Goal: Task Accomplishment & Management: Use online tool/utility

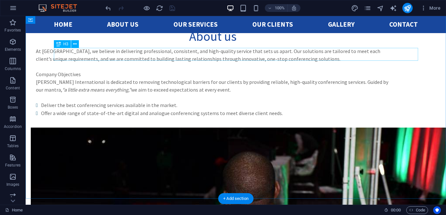
scroll to position [1142, 0]
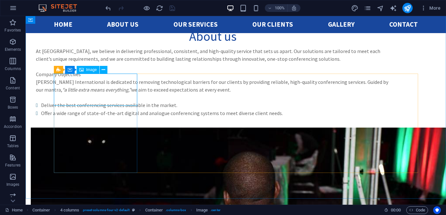
click at [90, 70] on span "Image" at bounding box center [91, 70] width 11 height 4
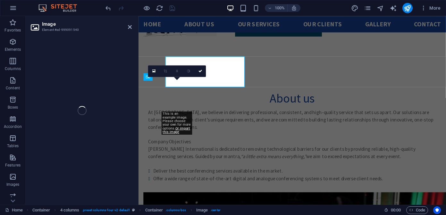
click at [104, 69] on div "Image Element #ed-999091540 H1 Banner Banner Container Container Container Cont…" at bounding box center [236, 110] width 421 height 188
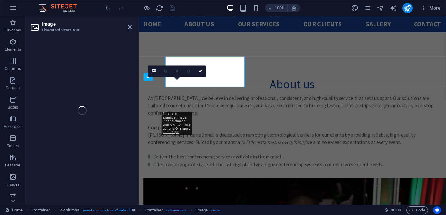
select select "px"
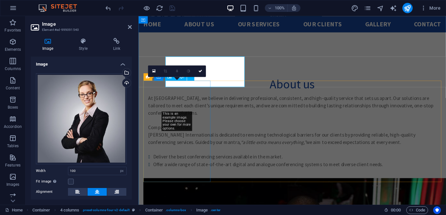
click at [126, 82] on div "Upload" at bounding box center [126, 84] width 10 height 10
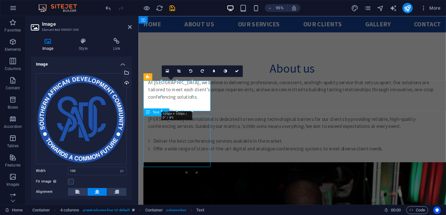
scroll to position [1142, 0]
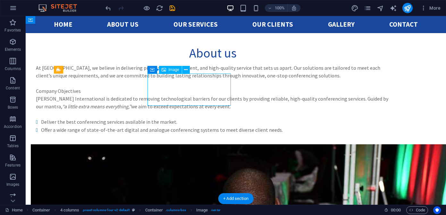
scroll to position [1157, 0]
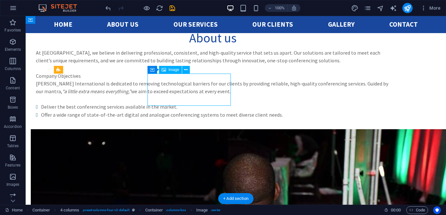
select select "px"
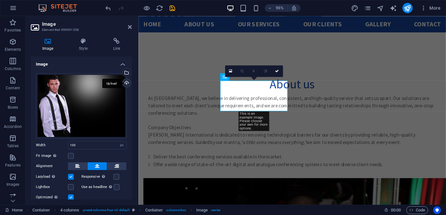
click at [125, 82] on div "Upload" at bounding box center [126, 84] width 10 height 10
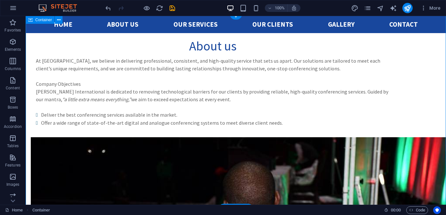
scroll to position [1124, 0]
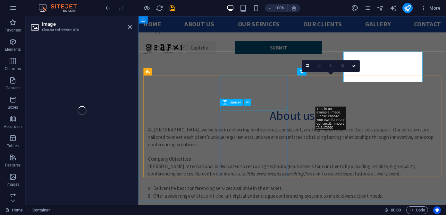
select select "px"
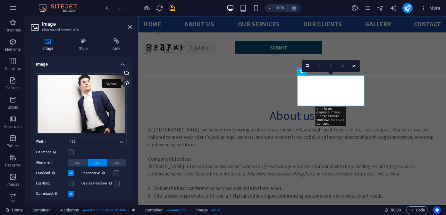
click at [126, 83] on div "Upload" at bounding box center [126, 84] width 10 height 10
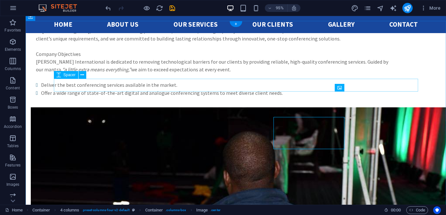
scroll to position [1124, 0]
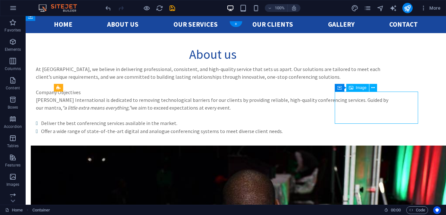
click at [172, 7] on icon "save" at bounding box center [172, 7] width 7 height 7
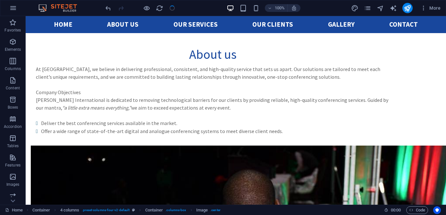
checkbox input "false"
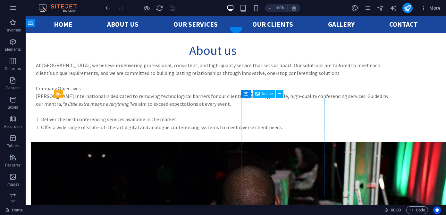
scroll to position [1117, 0]
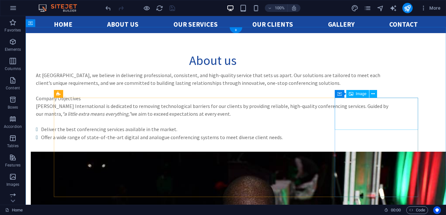
select select "px"
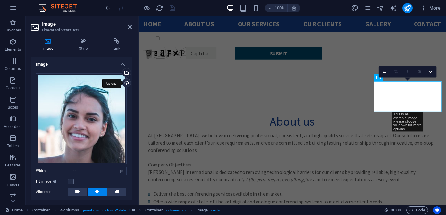
click at [125, 82] on div "Upload" at bounding box center [126, 84] width 10 height 10
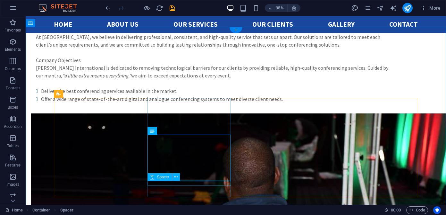
scroll to position [1117, 0]
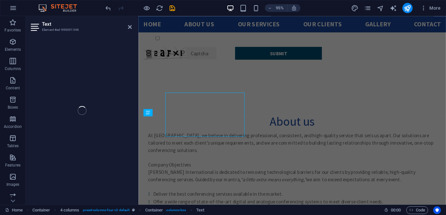
click at [119, 175] on div "Text Element #ed-999091546 H1 Banner Banner Container Container Container Conta…" at bounding box center [236, 110] width 421 height 188
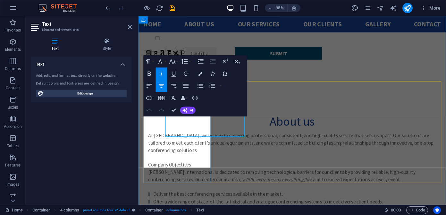
scroll to position [1156, 0]
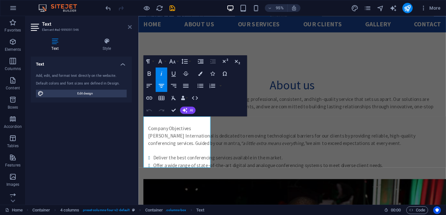
click at [130, 27] on icon at bounding box center [130, 26] width 4 height 5
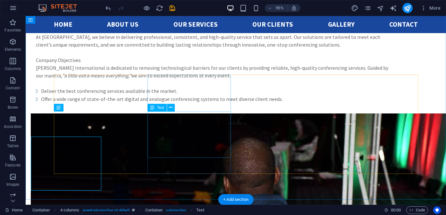
scroll to position [1141, 0]
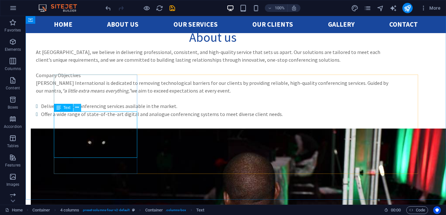
click at [78, 107] on icon at bounding box center [77, 107] width 4 height 7
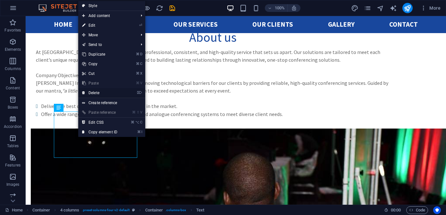
click at [101, 93] on link "⌦ Delete" at bounding box center [99, 93] width 43 height 10
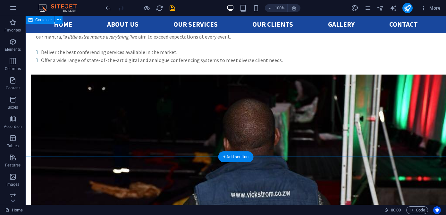
scroll to position [1154, 0]
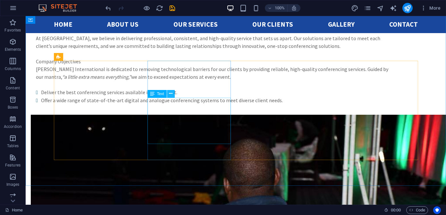
click at [171, 93] on icon at bounding box center [171, 93] width 4 height 7
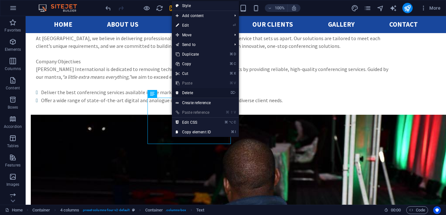
click at [193, 91] on link "⌦ Delete" at bounding box center [193, 93] width 43 height 10
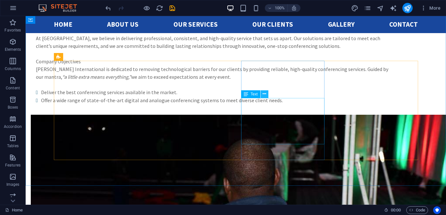
click at [266, 94] on icon at bounding box center [265, 93] width 4 height 7
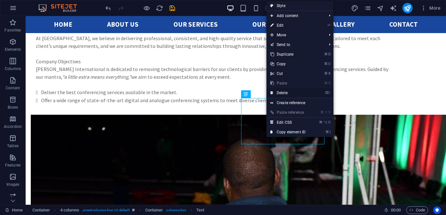
click at [289, 94] on link "⌦ Delete" at bounding box center [288, 93] width 43 height 10
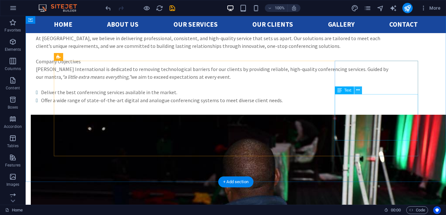
click at [358, 90] on icon at bounding box center [358, 90] width 4 height 7
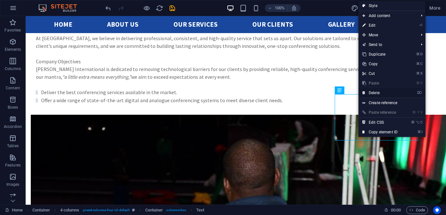
click at [374, 94] on link "⌦ Delete" at bounding box center [380, 93] width 43 height 10
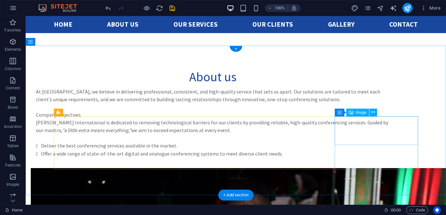
scroll to position [1104, 0]
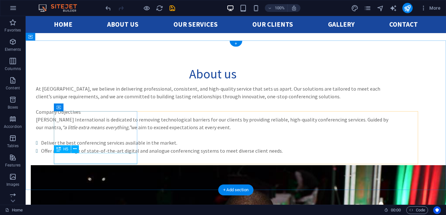
drag, startPoint x: 107, startPoint y: 156, endPoint x: 139, endPoint y: 172, distance: 36.3
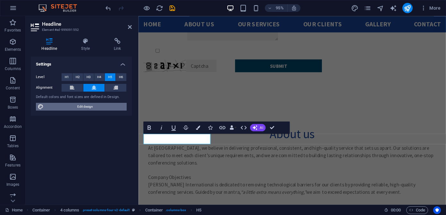
scroll to position [1142, 0]
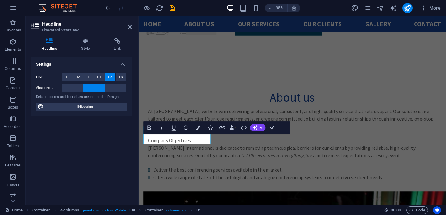
drag, startPoint x: 206, startPoint y: 145, endPoint x: 138, endPoint y: 144, distance: 67.4
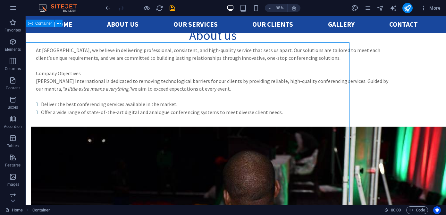
scroll to position [1117, 0]
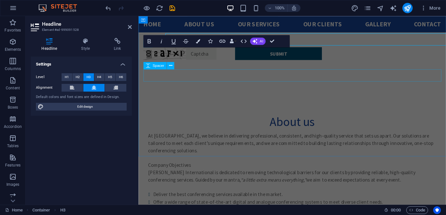
scroll to position [1155, 0]
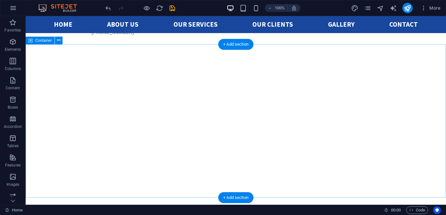
scroll to position [193, 0]
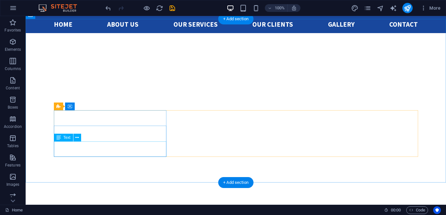
scroll to position [206, 0]
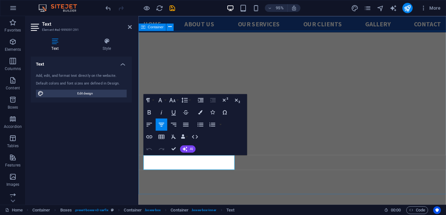
drag, startPoint x: 229, startPoint y: 173, endPoint x: 142, endPoint y: 164, distance: 87.8
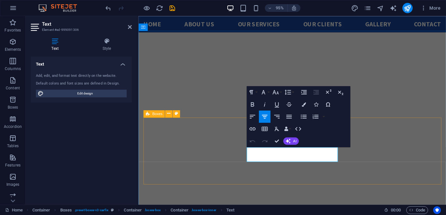
drag, startPoint x: 339, startPoint y: 166, endPoint x: 244, endPoint y: 161, distance: 95.7
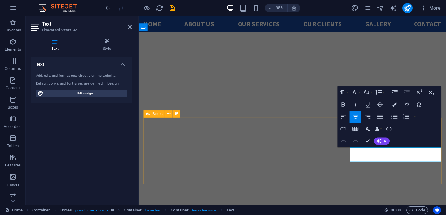
drag, startPoint x: 448, startPoint y: 167, endPoint x: 350, endPoint y: 152, distance: 98.3
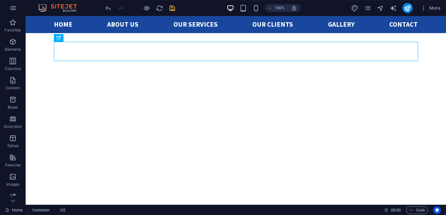
click at [173, 8] on icon "save" at bounding box center [172, 7] width 7 height 7
checkbox input "false"
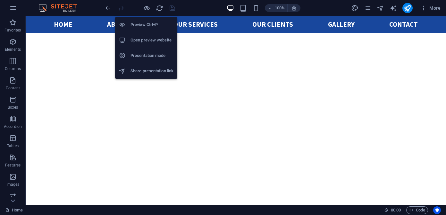
click at [143, 22] on h6 "Preview Ctrl+P" at bounding box center [152, 25] width 43 height 8
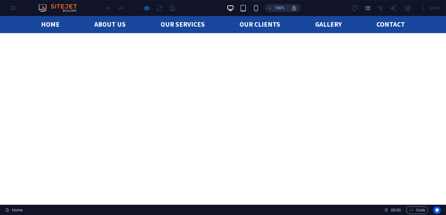
scroll to position [223, 0]
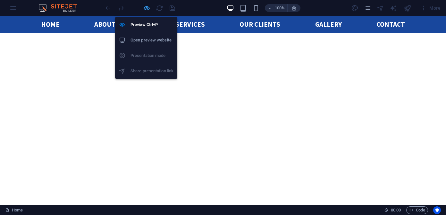
click at [144, 6] on icon "button" at bounding box center [146, 7] width 7 height 7
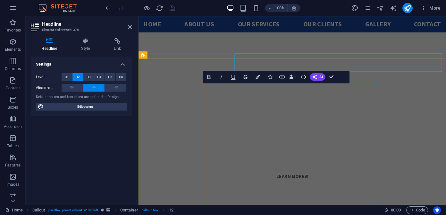
scroll to position [363, 0]
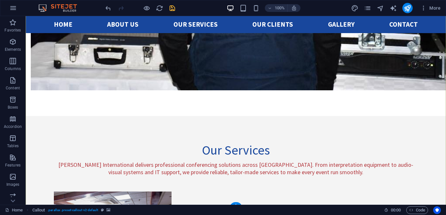
scroll to position [1561, 0]
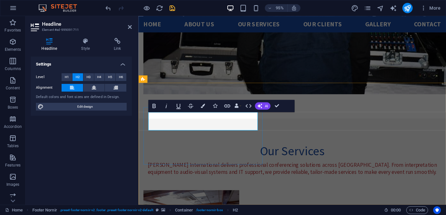
drag, startPoint x: 207, startPoint y: 125, endPoint x: 144, endPoint y: 125, distance: 62.9
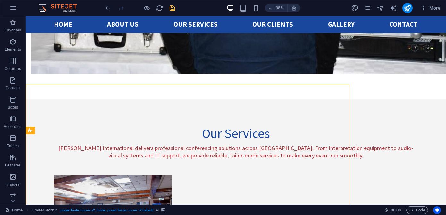
scroll to position [1503, 0]
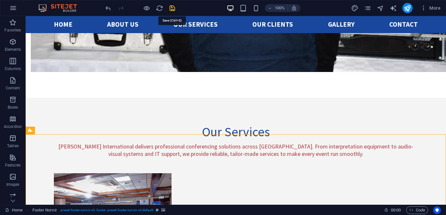
click at [173, 9] on icon "save" at bounding box center [172, 7] width 7 height 7
checkbox input "false"
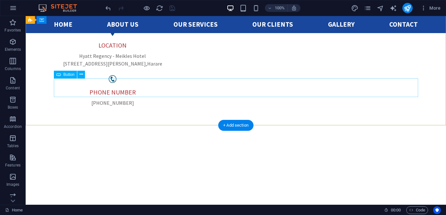
scroll to position [97, 0]
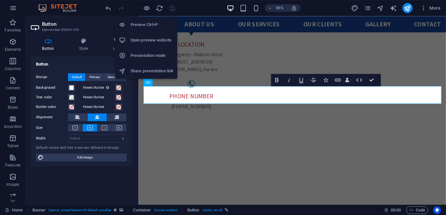
click at [142, 39] on h6 "Open preview website" at bounding box center [152, 40] width 43 height 8
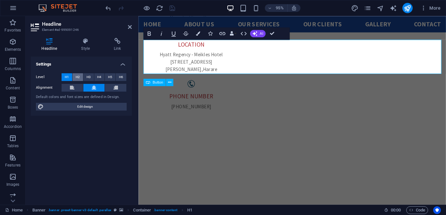
click at [79, 76] on span "H2" at bounding box center [78, 77] width 4 height 8
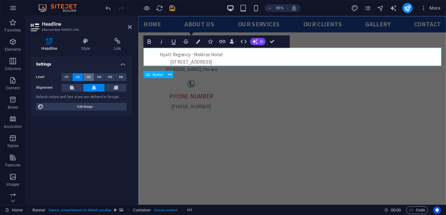
click at [89, 77] on span "H3" at bounding box center [89, 77] width 4 height 8
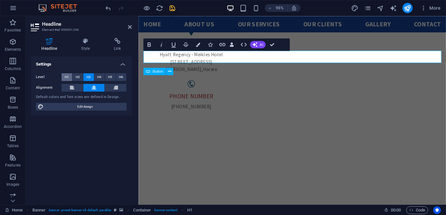
click at [65, 78] on span "H1" at bounding box center [67, 77] width 4 height 8
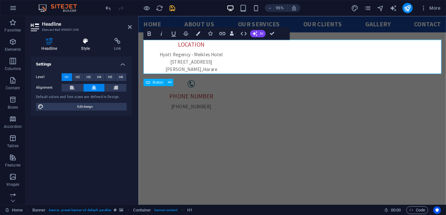
click at [85, 44] on icon at bounding box center [86, 41] width 30 height 6
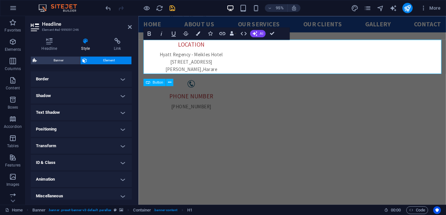
scroll to position [141, 0]
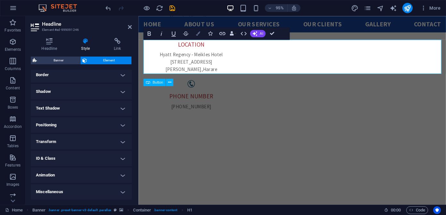
click at [197, 36] on button "Colors" at bounding box center [198, 33] width 12 height 12
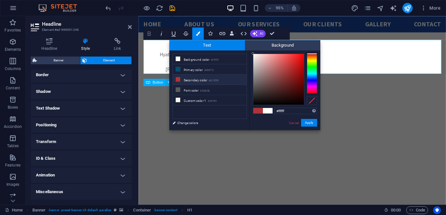
click at [150, 34] on icon "button" at bounding box center [149, 33] width 3 height 4
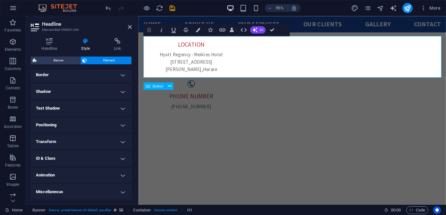
click at [150, 34] on button "Bold" at bounding box center [149, 30] width 12 height 12
drag, startPoint x: 181, startPoint y: 59, endPoint x: 429, endPoint y: 70, distance: 248.2
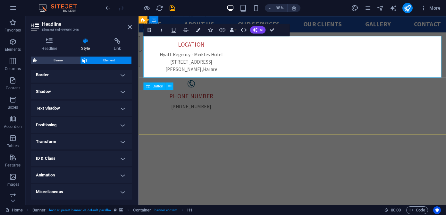
click at [236, 29] on button "Data Bindings" at bounding box center [233, 30] width 9 height 12
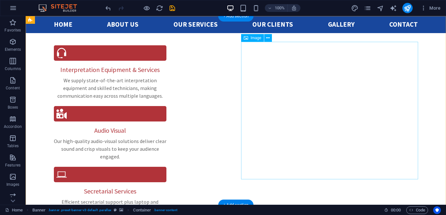
scroll to position [563, 0]
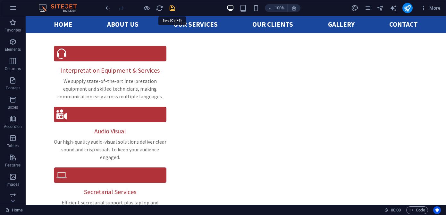
click at [173, 9] on icon "save" at bounding box center [172, 7] width 7 height 7
checkbox input "false"
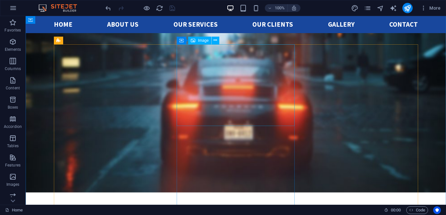
scroll to position [797, 0]
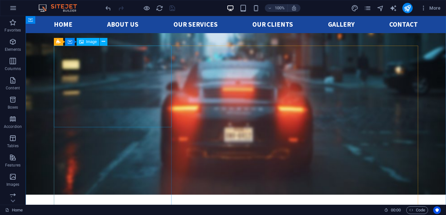
click at [90, 42] on span "Image" at bounding box center [91, 42] width 11 height 4
select select "%"
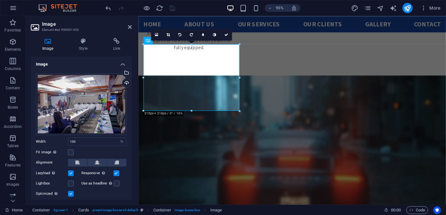
scroll to position [841, 0]
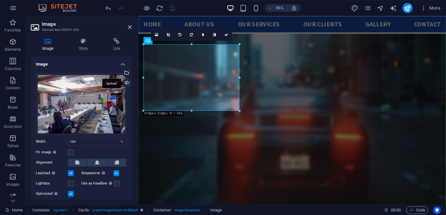
click at [126, 82] on div "Upload" at bounding box center [126, 84] width 10 height 10
click at [125, 83] on div "Upload" at bounding box center [126, 84] width 10 height 10
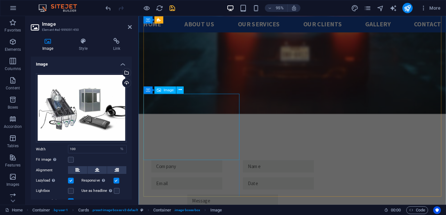
scroll to position [958, 0]
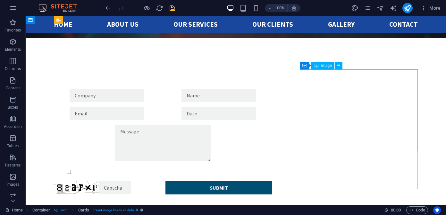
scroll to position [968, 0]
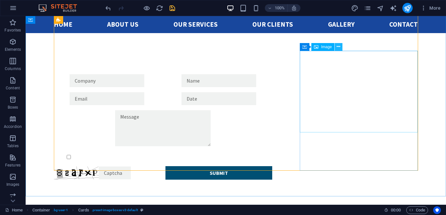
click at [338, 47] on icon at bounding box center [339, 46] width 4 height 7
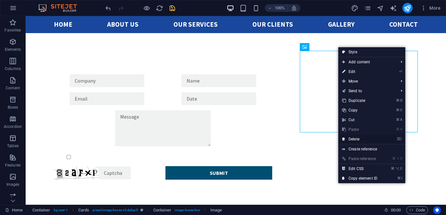
click at [358, 140] on link "⌦ Delete" at bounding box center [359, 139] width 43 height 10
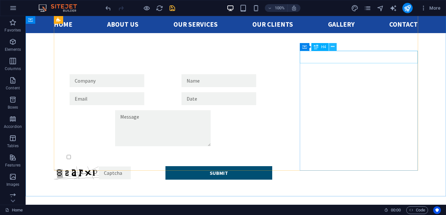
click at [332, 47] on icon at bounding box center [333, 46] width 4 height 7
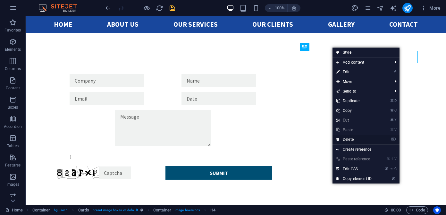
click at [348, 140] on link "⌦ Delete" at bounding box center [354, 139] width 43 height 10
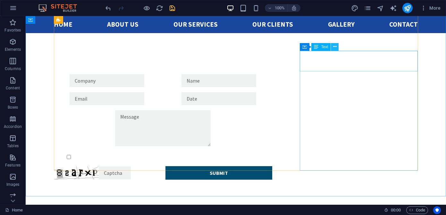
click at [335, 46] on icon at bounding box center [335, 46] width 4 height 7
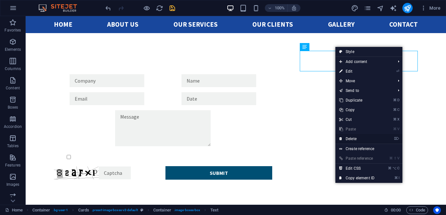
click at [352, 138] on link "⌦ Delete" at bounding box center [357, 139] width 43 height 10
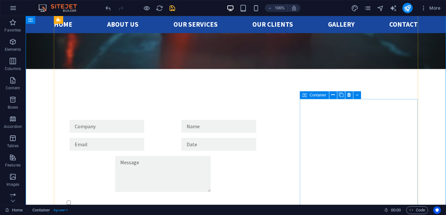
scroll to position [920, 0]
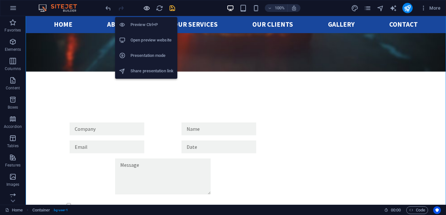
click at [148, 9] on icon "button" at bounding box center [146, 7] width 7 height 7
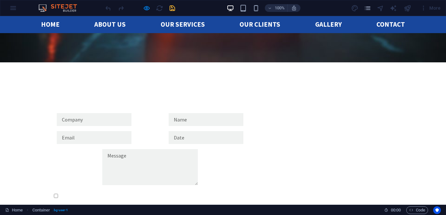
scroll to position [968, 0]
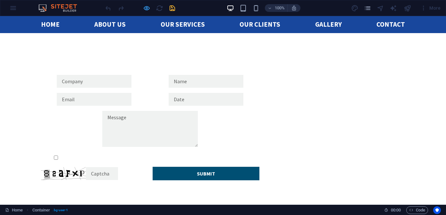
click at [147, 9] on icon "button" at bounding box center [146, 7] width 7 height 7
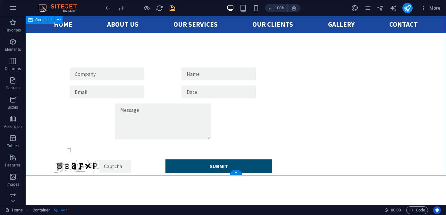
scroll to position [974, 0]
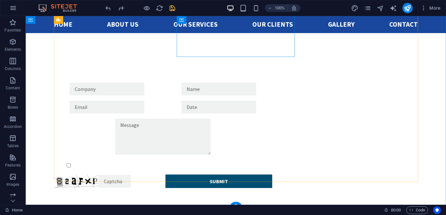
scroll to position [961, 0]
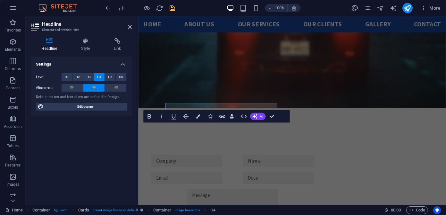
scroll to position [993, 0]
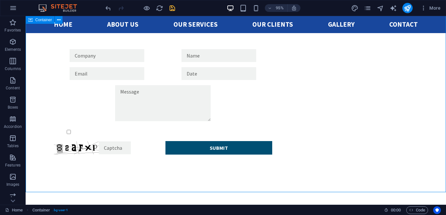
scroll to position [973, 0]
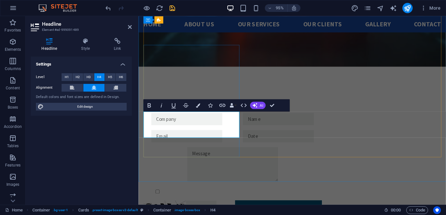
drag, startPoint x: 200, startPoint y: 129, endPoint x: 214, endPoint y: 138, distance: 16.8
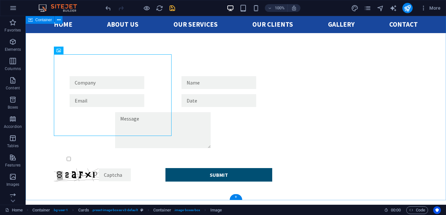
scroll to position [965, 0]
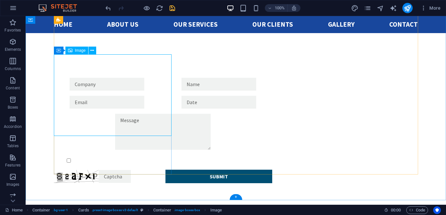
select select "%"
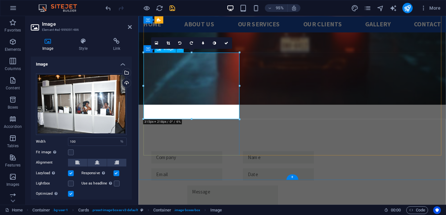
scroll to position [997, 0]
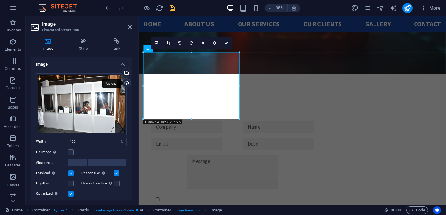
click at [125, 83] on div "Upload" at bounding box center [126, 84] width 10 height 10
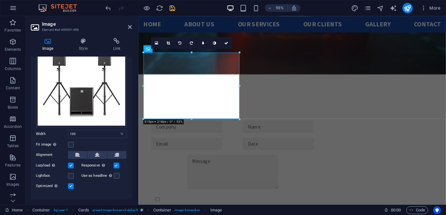
scroll to position [46, 0]
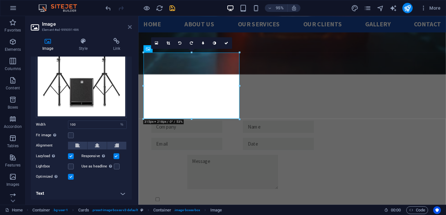
click at [130, 28] on icon at bounding box center [130, 26] width 4 height 5
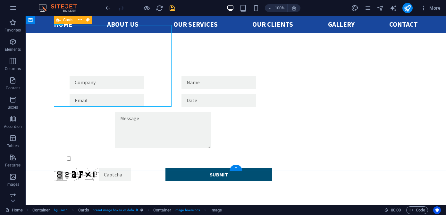
scroll to position [994, 0]
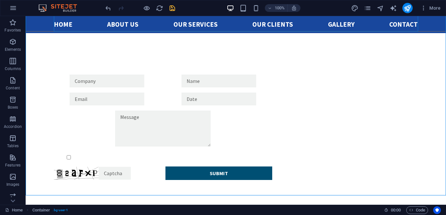
scroll to position [970, 0]
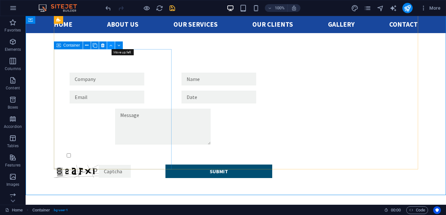
click at [111, 47] on icon at bounding box center [110, 45] width 3 height 7
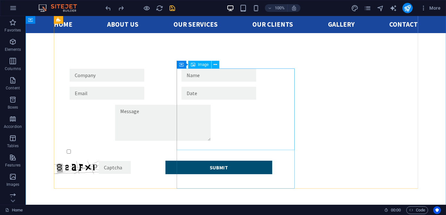
scroll to position [998, 0]
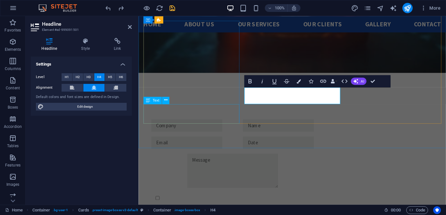
scroll to position [1030, 0]
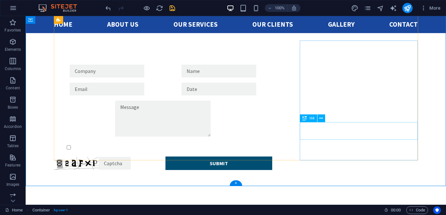
scroll to position [979, 0]
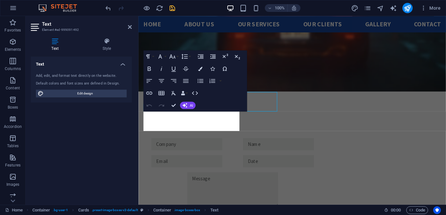
scroll to position [1022, 0]
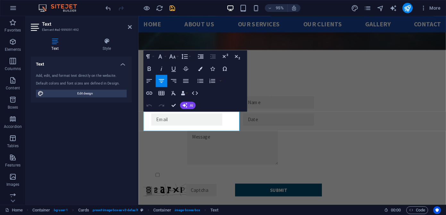
drag, startPoint x: 232, startPoint y: 128, endPoint x: 137, endPoint y: 119, distance: 95.1
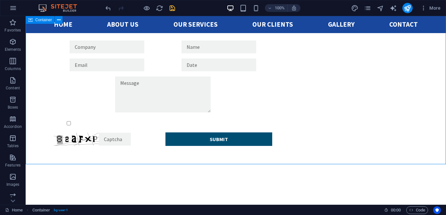
scroll to position [997, 0]
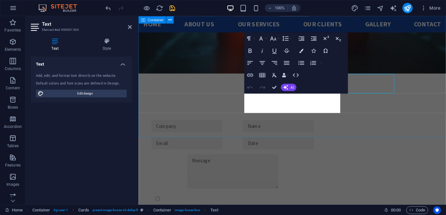
scroll to position [1041, 0]
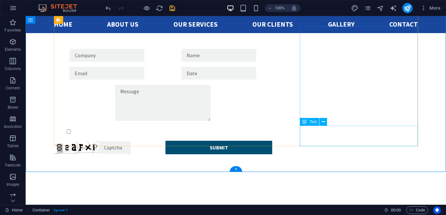
scroll to position [991, 0]
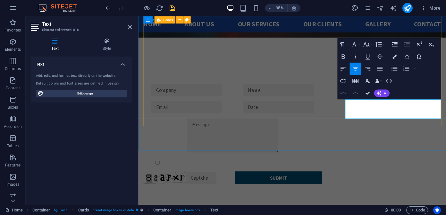
drag, startPoint x: 445, startPoint y: 117, endPoint x: 354, endPoint y: 105, distance: 91.9
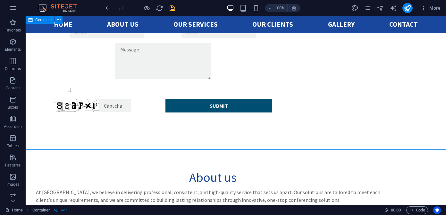
scroll to position [1015, 0]
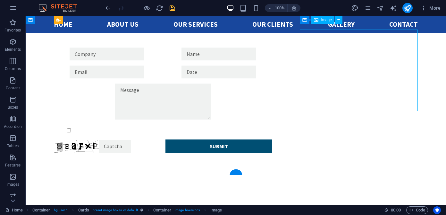
scroll to position [989, 0]
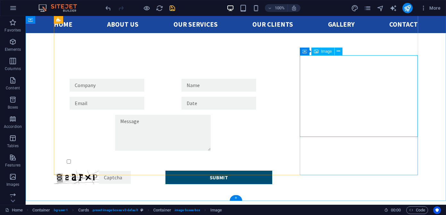
select select "%"
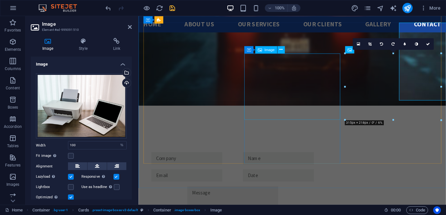
scroll to position [996, 0]
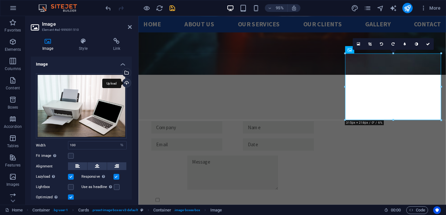
click at [124, 84] on div "Upload" at bounding box center [126, 84] width 10 height 10
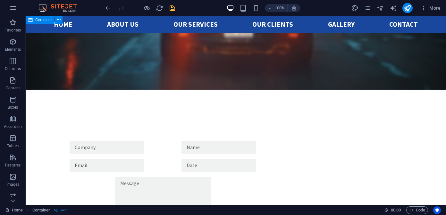
scroll to position [1093, 0]
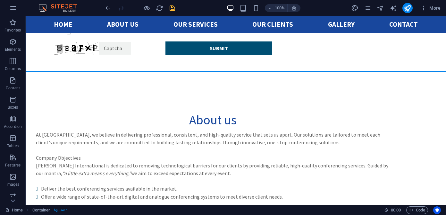
click at [172, 9] on icon "save" at bounding box center [172, 7] width 7 height 7
checkbox input "false"
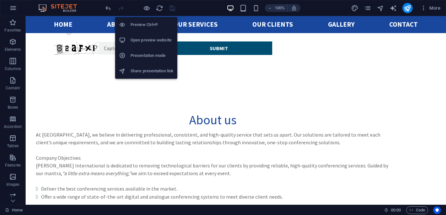
click at [145, 38] on h6 "Open preview website" at bounding box center [152, 40] width 43 height 8
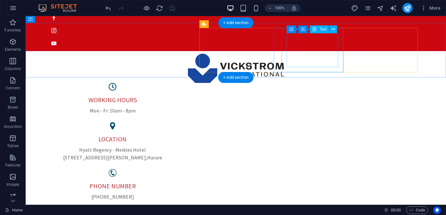
scroll to position [0, 0]
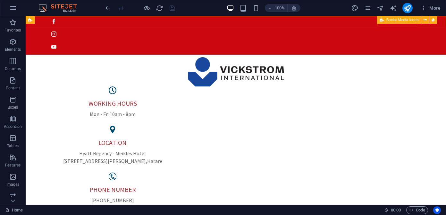
click at [386, 21] on div "Social Media Icons" at bounding box center [399, 20] width 44 height 8
click at [426, 20] on icon at bounding box center [426, 20] width 4 height 7
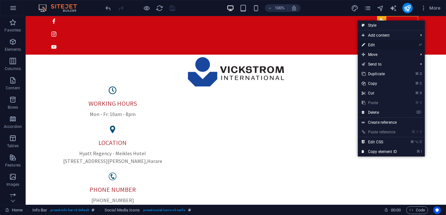
click at [383, 46] on link "⏎ Edit" at bounding box center [379, 45] width 43 height 10
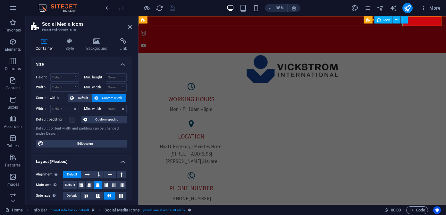
click at [409, 21] on div "Social Media Icons Icon" at bounding box center [388, 20] width 48 height 8
click at [410, 21] on div "Social Media Icons Icon" at bounding box center [388, 20] width 48 height 8
click at [434, 21] on icon at bounding box center [433, 19] width 3 height 6
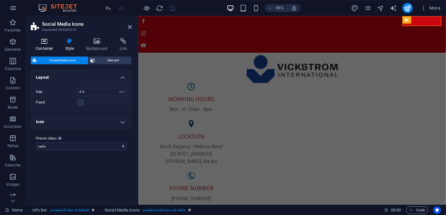
click at [44, 42] on icon at bounding box center [44, 41] width 27 height 6
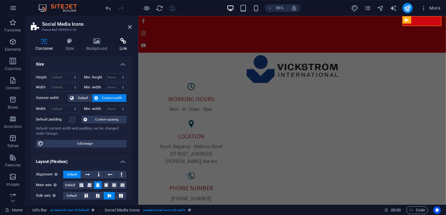
click at [121, 42] on icon at bounding box center [123, 41] width 17 height 6
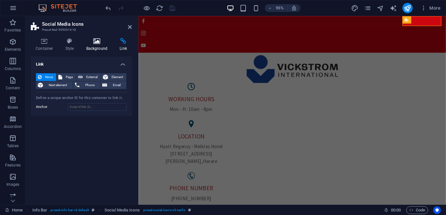
click at [107, 41] on icon at bounding box center [96, 41] width 31 height 6
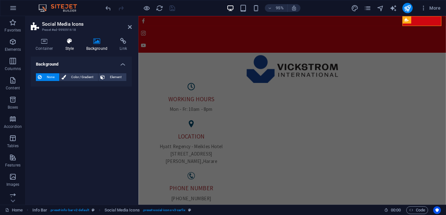
click at [74, 42] on icon at bounding box center [70, 41] width 18 height 6
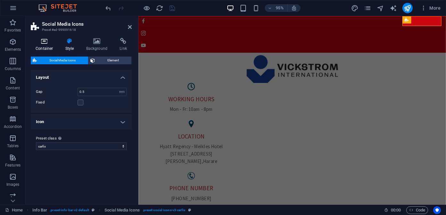
click at [47, 44] on icon at bounding box center [44, 41] width 27 height 6
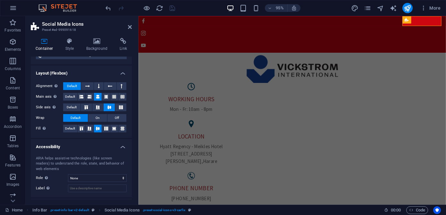
scroll to position [117, 0]
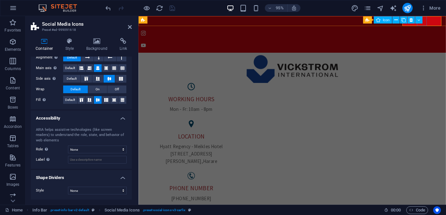
click at [387, 19] on span "Icon" at bounding box center [386, 20] width 7 height 4
click at [386, 19] on span "Icon" at bounding box center [386, 20] width 7 height 4
select select "xMidYMid"
select select "px"
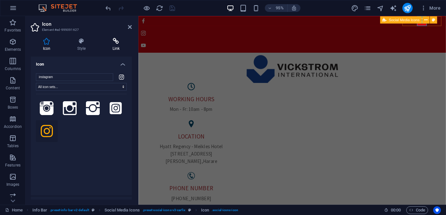
click at [115, 39] on icon at bounding box center [115, 41] width 31 height 6
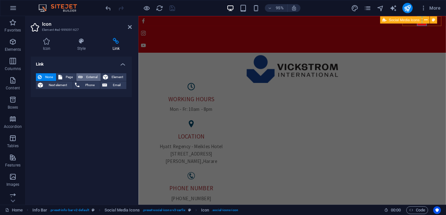
click at [91, 77] on span "External" at bounding box center [92, 77] width 14 height 8
select select "blank"
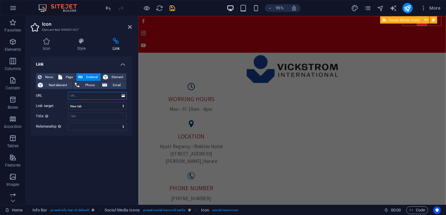
paste input "https://www.instagram.com/vickstrom_international/"
type input "https://www.instagram.com/vickstrom_international/"
click at [88, 116] on input "Title Additional link description, should not be the same as the link text. The…" at bounding box center [97, 116] width 59 height 8
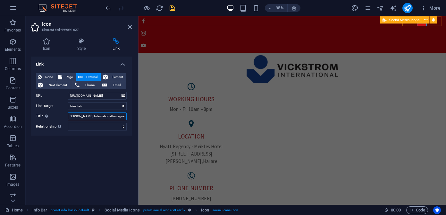
type input "Vickstrom International Instagram Page"
click at [71, 161] on div "Link None Page External Element Next element Phone Email Page Home Subpage Lega…" at bounding box center [81, 127] width 101 height 143
click at [47, 41] on icon at bounding box center [47, 41] width 32 height 6
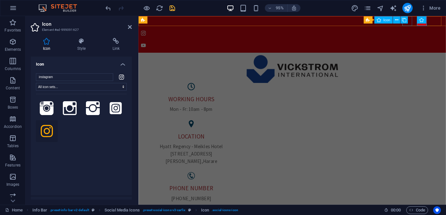
click at [409, 21] on div "Social Media Icons Icon" at bounding box center [388, 20] width 48 height 8
click at [173, 8] on icon "save" at bounding box center [172, 7] width 7 height 7
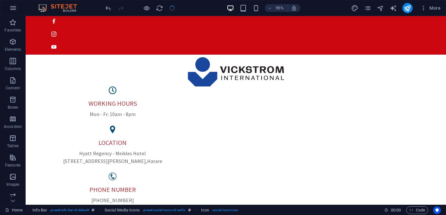
checkbox input "false"
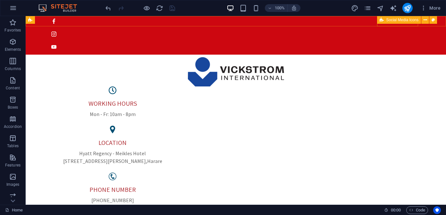
click at [386, 21] on div "Social Media Icons" at bounding box center [399, 20] width 44 height 8
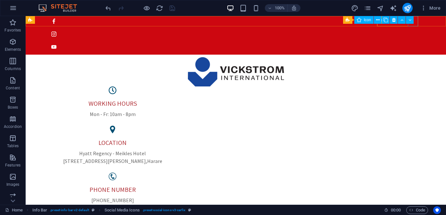
click at [367, 18] on span "Icon" at bounding box center [367, 20] width 7 height 4
click at [364, 21] on span "Icon" at bounding box center [367, 20] width 7 height 4
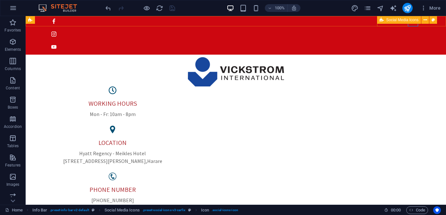
click at [384, 20] on icon at bounding box center [382, 20] width 4 height 8
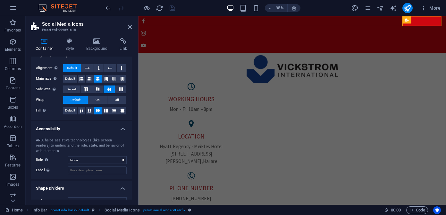
scroll to position [117, 0]
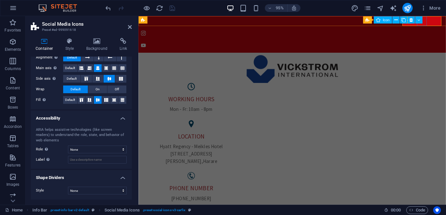
click at [424, 21] on div "Social Media Icons Icon" at bounding box center [395, 20] width 64 height 8
click at [427, 20] on icon at bounding box center [425, 19] width 3 height 6
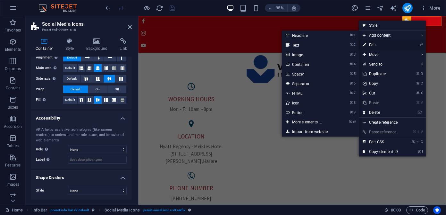
click at [395, 46] on link "⏎ Edit" at bounding box center [380, 45] width 43 height 10
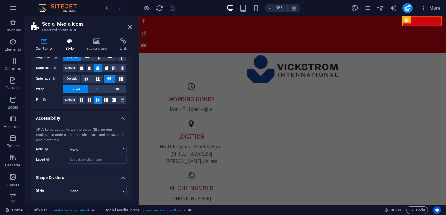
click at [72, 47] on h4 "Style" at bounding box center [71, 44] width 21 height 13
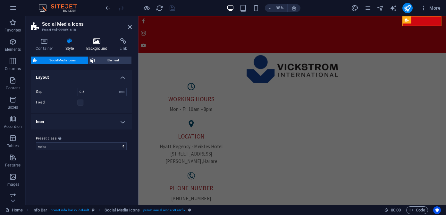
click at [94, 46] on h4 "Background" at bounding box center [98, 44] width 34 height 13
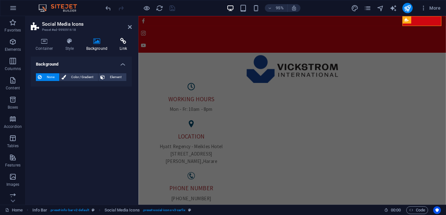
click at [121, 40] on icon at bounding box center [123, 41] width 17 height 6
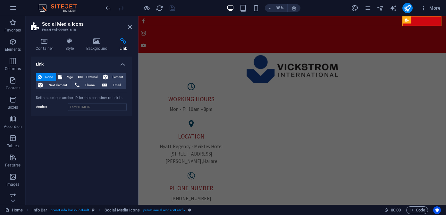
click at [92, 136] on div "Link None Page External Element Next element Phone Email Page Home Subpage Lega…" at bounding box center [81, 127] width 101 height 143
click at [128, 27] on icon at bounding box center [130, 26] width 4 height 5
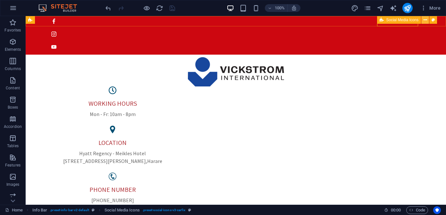
click at [426, 20] on icon at bounding box center [426, 20] width 4 height 7
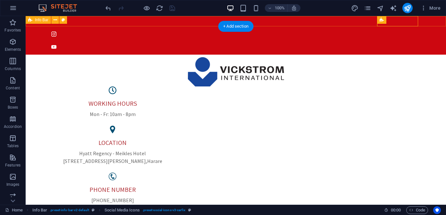
click at [433, 24] on div at bounding box center [236, 33] width 421 height 41
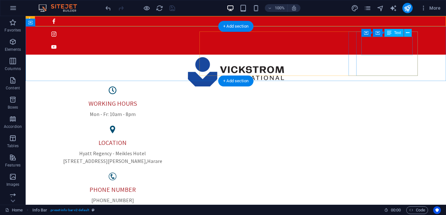
click at [167, 185] on div "PHONE NUMBER +263 242 750747" at bounding box center [113, 194] width 108 height 19
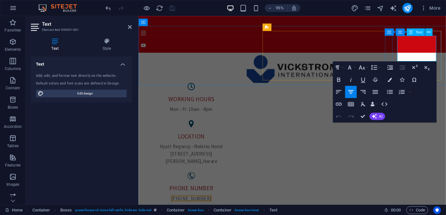
click at [216, 204] on span "[PHONE_NUMBER]" at bounding box center [194, 207] width 43 height 6
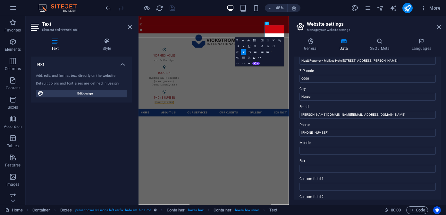
scroll to position [81, 0]
click at [325, 147] on input "Mobile" at bounding box center [368, 149] width 136 height 8
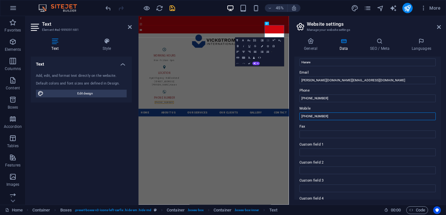
scroll to position [107, 0]
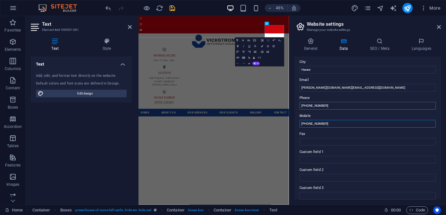
type input "+263 77 239 5679"
click at [370, 106] on input "[PHONE_NUMBER]" at bounding box center [368, 106] width 136 height 8
click at [370, 123] on input "+263 77 239 5679" at bounding box center [368, 124] width 136 height 8
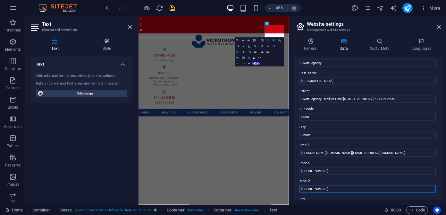
scroll to position [43, 0]
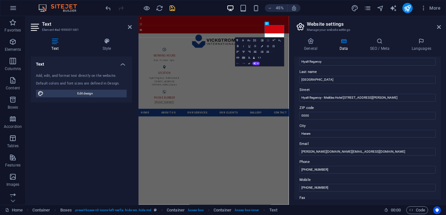
click at [83, 151] on body "Vickstrom International Home Favorites Elements Columns Content Boxes Accordion…" at bounding box center [223, 107] width 446 height 215
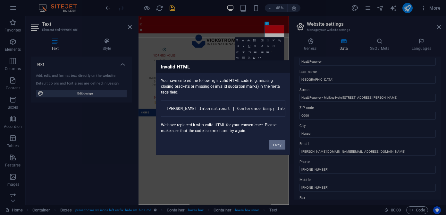
click at [277, 148] on button "Okay" at bounding box center [277, 145] width 16 height 10
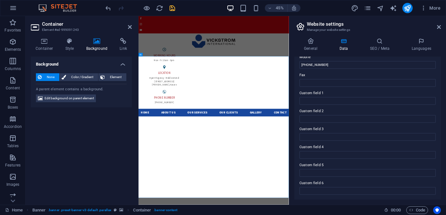
scroll to position [0, 0]
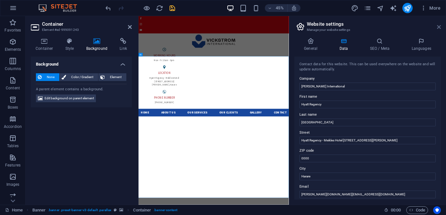
click at [439, 26] on icon at bounding box center [439, 26] width 4 height 5
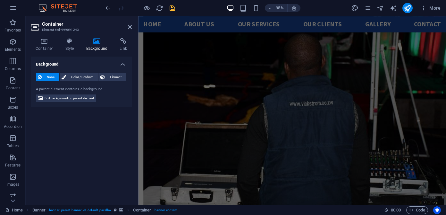
scroll to position [1509, 0]
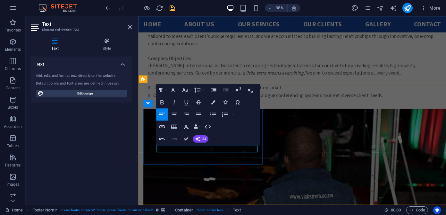
scroll to position [1458, 0]
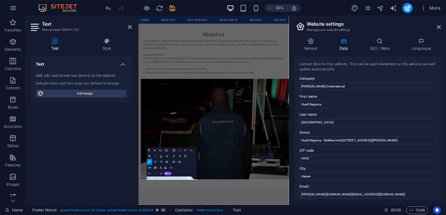
click at [180, 173] on div "Paragraph Format Normal Heading 1 Heading 2 Heading 3 Heading 4 Heading 5 Headi…" at bounding box center [172, 161] width 50 height 29
click at [130, 27] on icon at bounding box center [130, 26] width 4 height 5
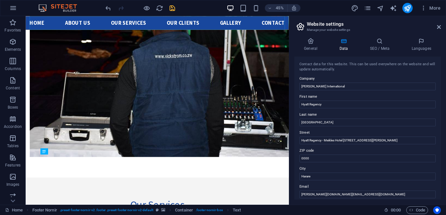
scroll to position [1498, 0]
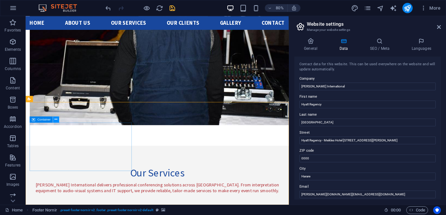
click at [55, 120] on icon at bounding box center [56, 118] width 3 height 5
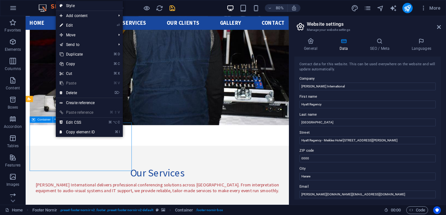
click at [43, 120] on span "Container" at bounding box center [44, 119] width 13 height 3
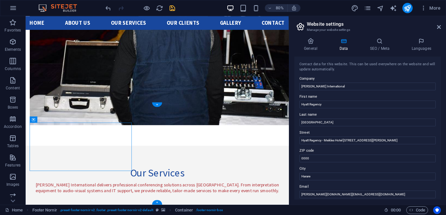
drag, startPoint x: 68, startPoint y: 136, endPoint x: 47, endPoint y: 146, distance: 23.8
click at [33, 122] on icon at bounding box center [34, 119] width 4 height 6
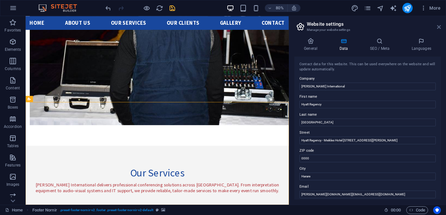
click at [440, 26] on icon at bounding box center [439, 26] width 4 height 5
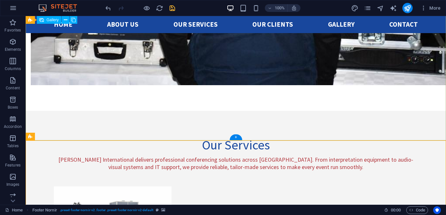
scroll to position [1563, 0]
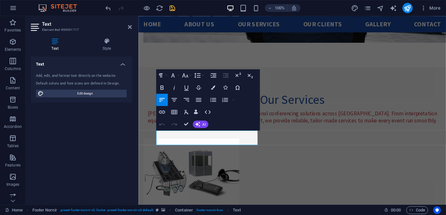
scroll to position [1509, 0]
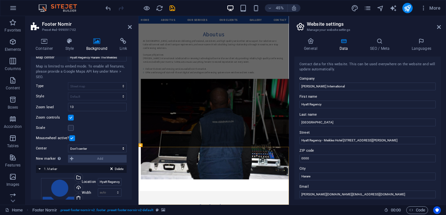
scroll to position [64, 0]
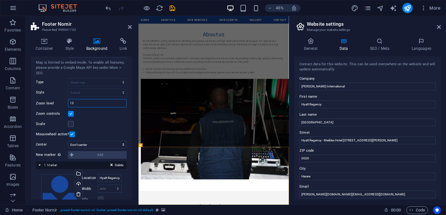
drag, startPoint x: 77, startPoint y: 102, endPoint x: 67, endPoint y: 102, distance: 10.6
click at [67, 102] on div "Zoom level 13" at bounding box center [81, 103] width 91 height 8
click at [76, 104] on input "18" at bounding box center [97, 103] width 58 height 8
click at [72, 104] on input "18" at bounding box center [97, 103] width 58 height 8
type input "16"
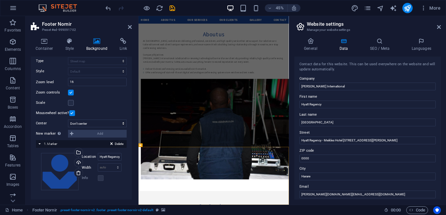
scroll to position [85, 0]
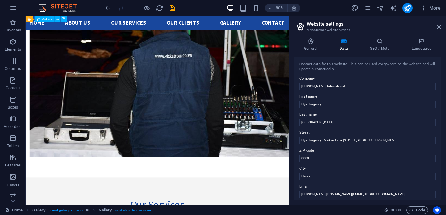
scroll to position [1498, 0]
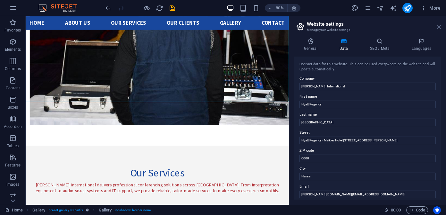
click at [440, 25] on icon at bounding box center [439, 26] width 4 height 5
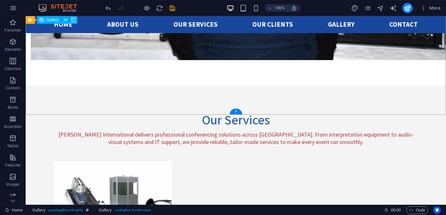
scroll to position [1563, 0]
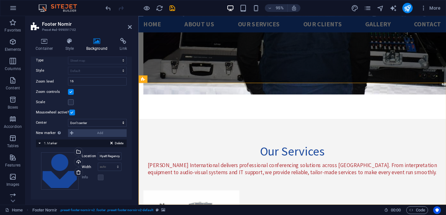
scroll to position [0, 0]
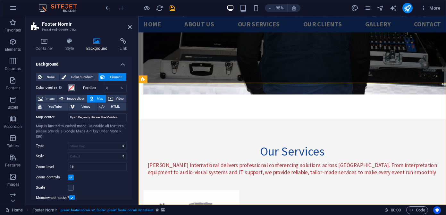
click at [72, 87] on span at bounding box center [71, 87] width 5 height 5
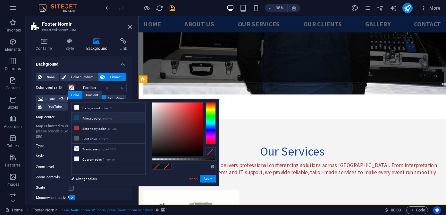
click at [84, 119] on li "Primary color #004f73" at bounding box center [109, 118] width 74 height 10
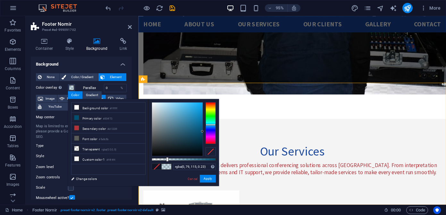
drag, startPoint x: 216, startPoint y: 159, endPoint x: 167, endPoint y: 163, distance: 49.9
click at [167, 163] on div "rgba(0, 79, 115, 0.23) Supported formats #0852ed rgb(8, 82, 237) rgba(8, 82, 23…" at bounding box center [183, 189] width 71 height 180
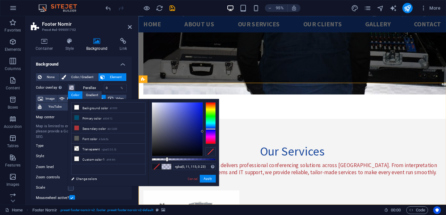
click at [213, 129] on div at bounding box center [211, 123] width 10 height 42
drag, startPoint x: 201, startPoint y: 130, endPoint x: 201, endPoint y: 105, distance: 24.7
click at [201, 105] on div at bounding box center [177, 128] width 51 height 53
drag, startPoint x: 201, startPoint y: 104, endPoint x: 196, endPoint y: 124, distance: 20.1
click at [196, 124] on div at bounding box center [196, 124] width 2 height 2
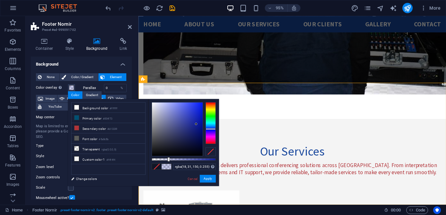
type input "rgba(18, 31, 150, 0.25)"
click at [168, 160] on div at bounding box center [168, 159] width 3 height 4
click at [207, 181] on button "Apply" at bounding box center [208, 179] width 16 height 8
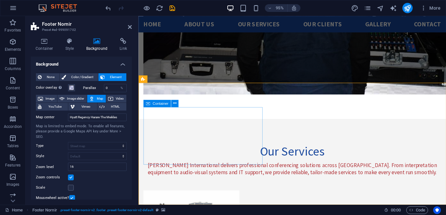
click at [129, 24] on icon at bounding box center [130, 26] width 4 height 5
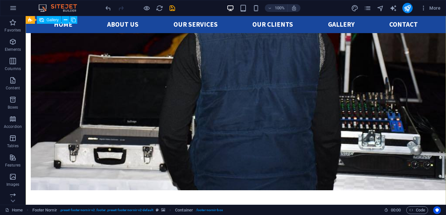
scroll to position [1386, 0]
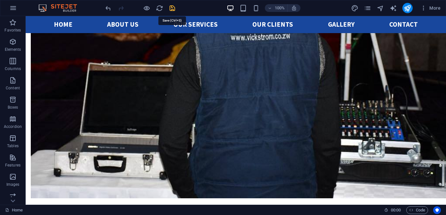
click at [171, 6] on icon "save" at bounding box center [172, 7] width 7 height 7
checkbox input "false"
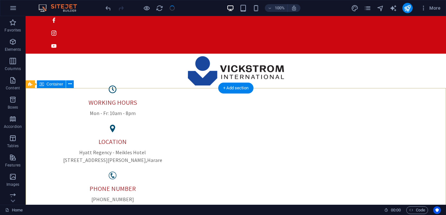
scroll to position [0, 0]
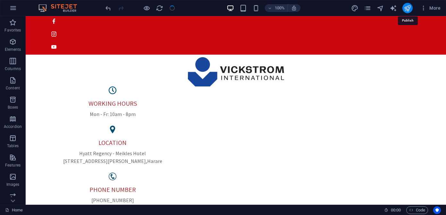
click at [406, 8] on icon "publish" at bounding box center [407, 7] width 7 height 7
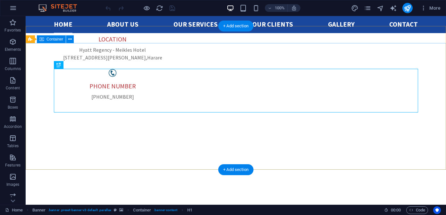
scroll to position [122, 0]
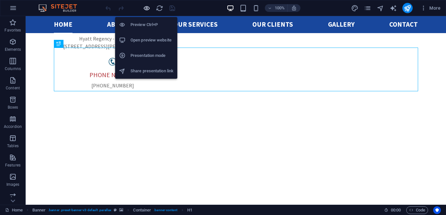
click at [146, 8] on icon "button" at bounding box center [146, 7] width 7 height 7
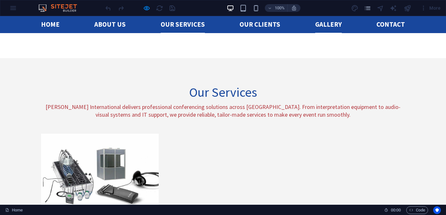
scroll to position [1530, 0]
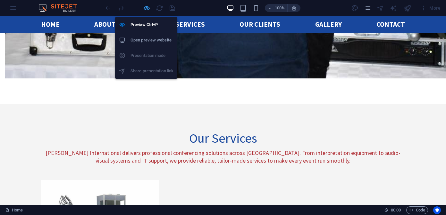
click at [146, 8] on icon "button" at bounding box center [146, 7] width 7 height 7
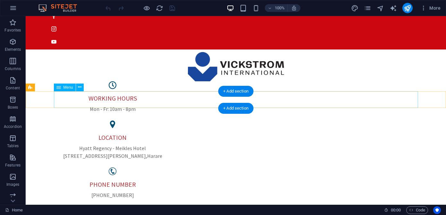
scroll to position [0, 0]
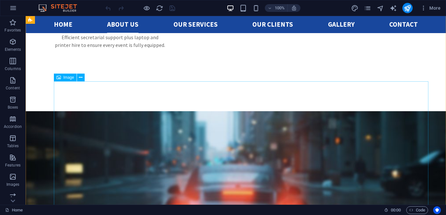
scroll to position [780, 0]
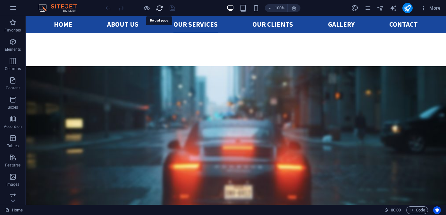
click at [159, 8] on icon "reload" at bounding box center [159, 7] width 7 height 7
click at [158, 7] on icon "reload" at bounding box center [159, 7] width 7 height 7
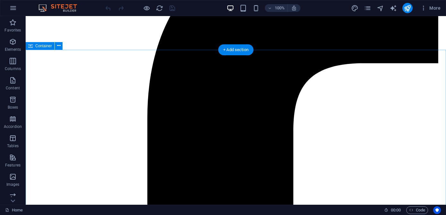
scroll to position [0, 0]
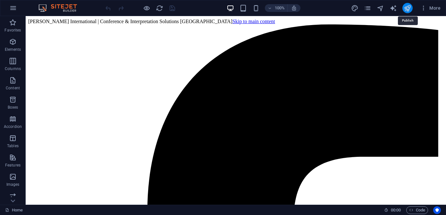
click at [409, 7] on icon "publish" at bounding box center [407, 7] width 7 height 7
